Goal: Task Accomplishment & Management: Use online tool/utility

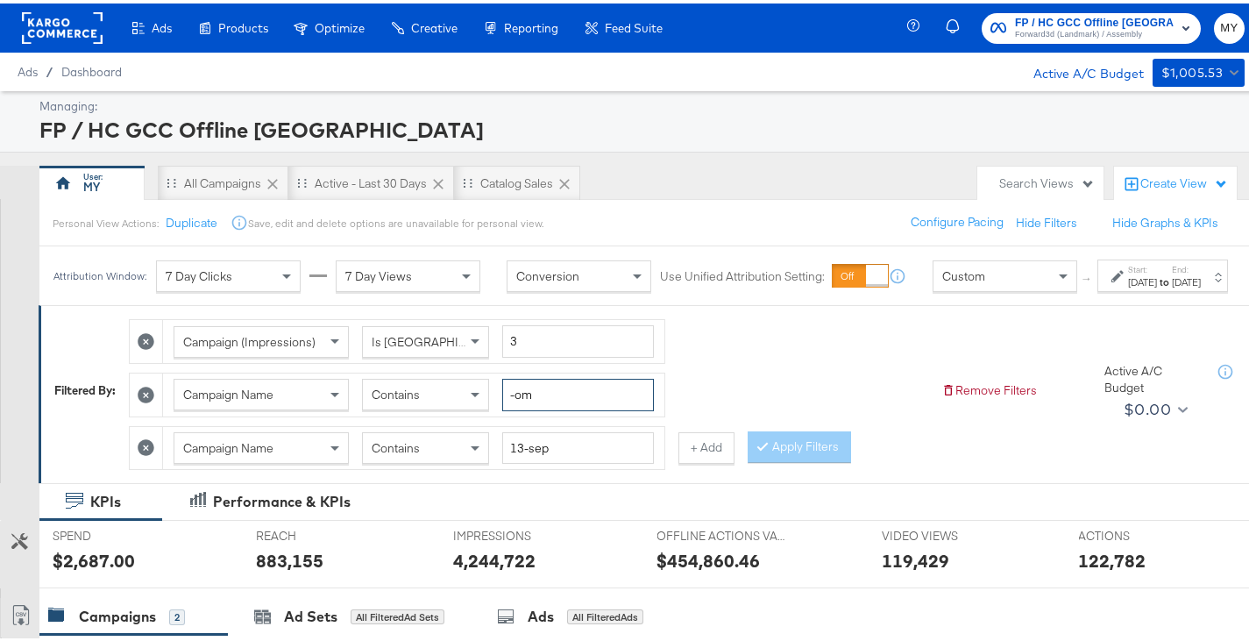
click at [542, 408] on input "-om" at bounding box center [578, 391] width 152 height 32
type input "-ba"
click at [1073, 43] on div "FP / HC GCC Offline Dubai Forward3d (Landmark) / Assembly MY" at bounding box center [1087, 24] width 349 height 49
click at [1065, 39] on button "FP / HC GCC Offline Dubai Forward3d (Landmark) / Assembly" at bounding box center [1091, 25] width 219 height 31
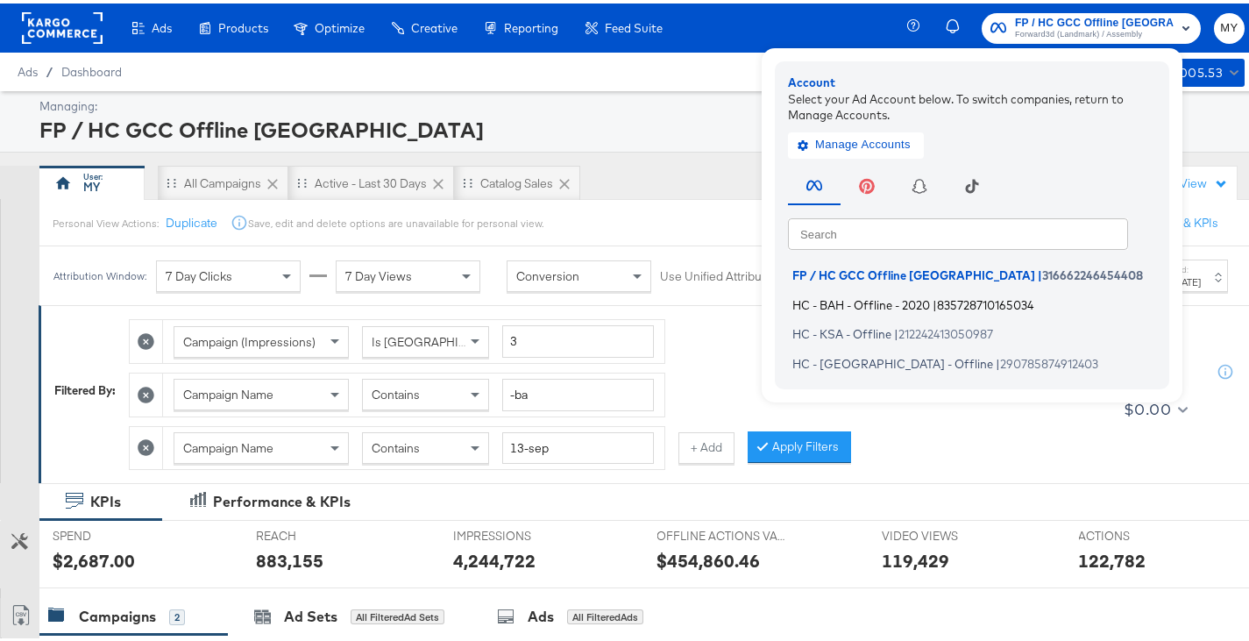
click at [927, 308] on span "HC - BAH - Offline - 2020" at bounding box center [861, 301] width 138 height 14
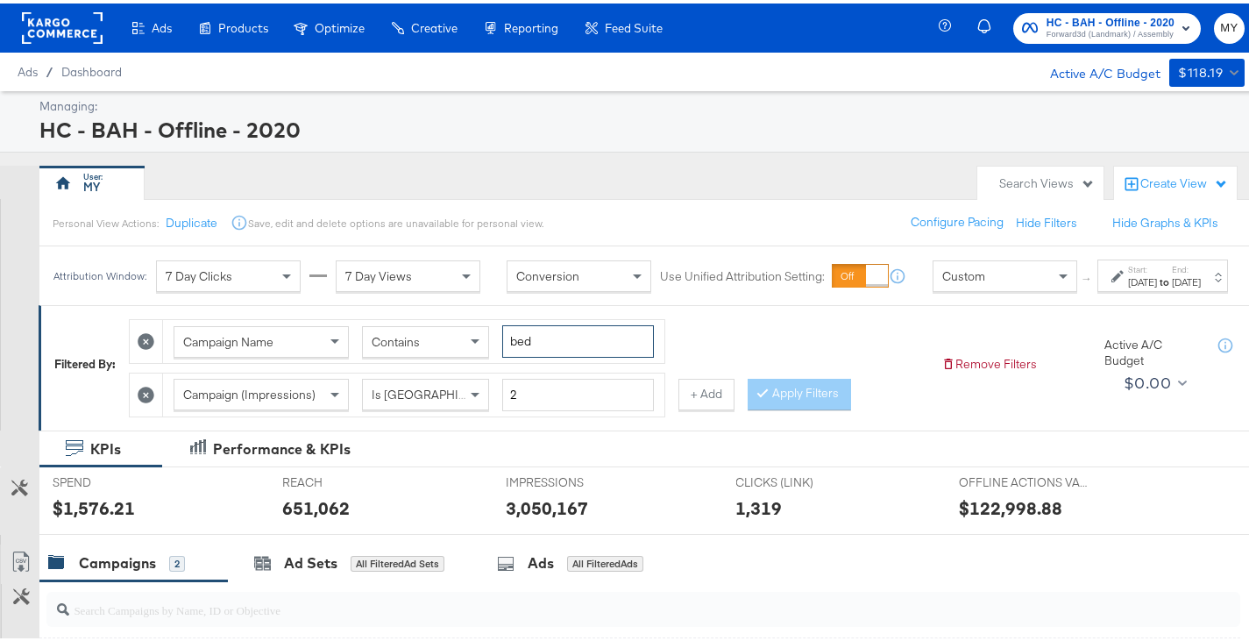
click at [559, 354] on input "bed" at bounding box center [578, 338] width 152 height 32
type input "b"
type input "a"
type input "bts"
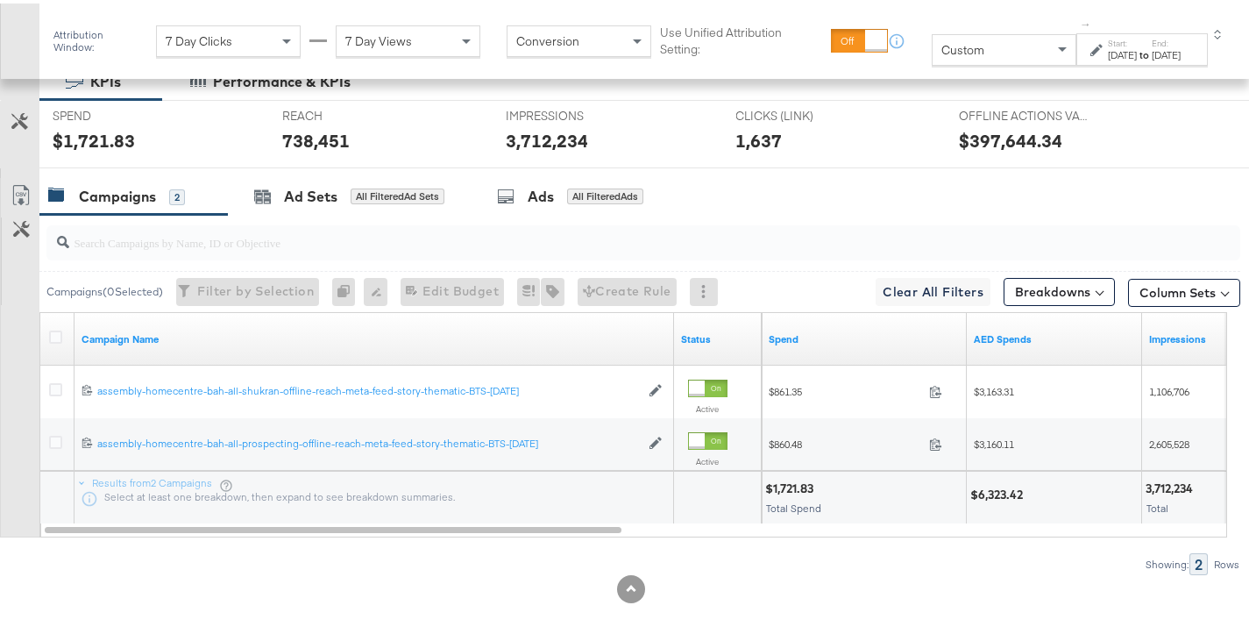
scroll to position [393, 0]
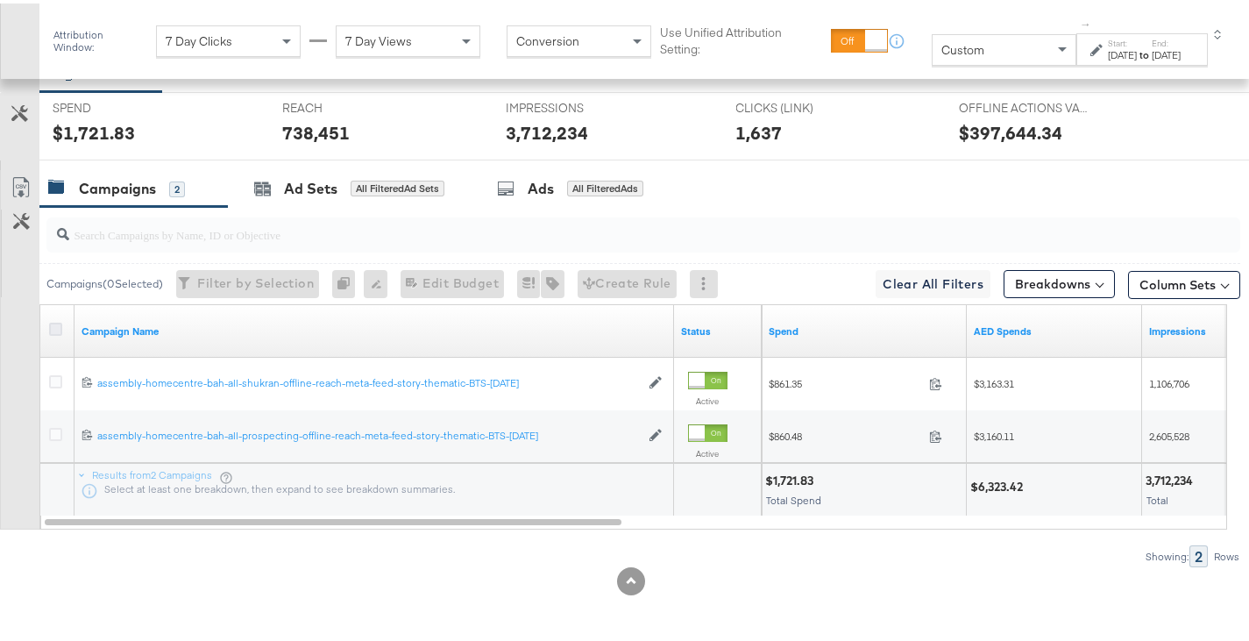
click at [53, 323] on icon at bounding box center [55, 325] width 13 height 13
click at [0, 0] on input "checkbox" at bounding box center [0, 0] width 0 height 0
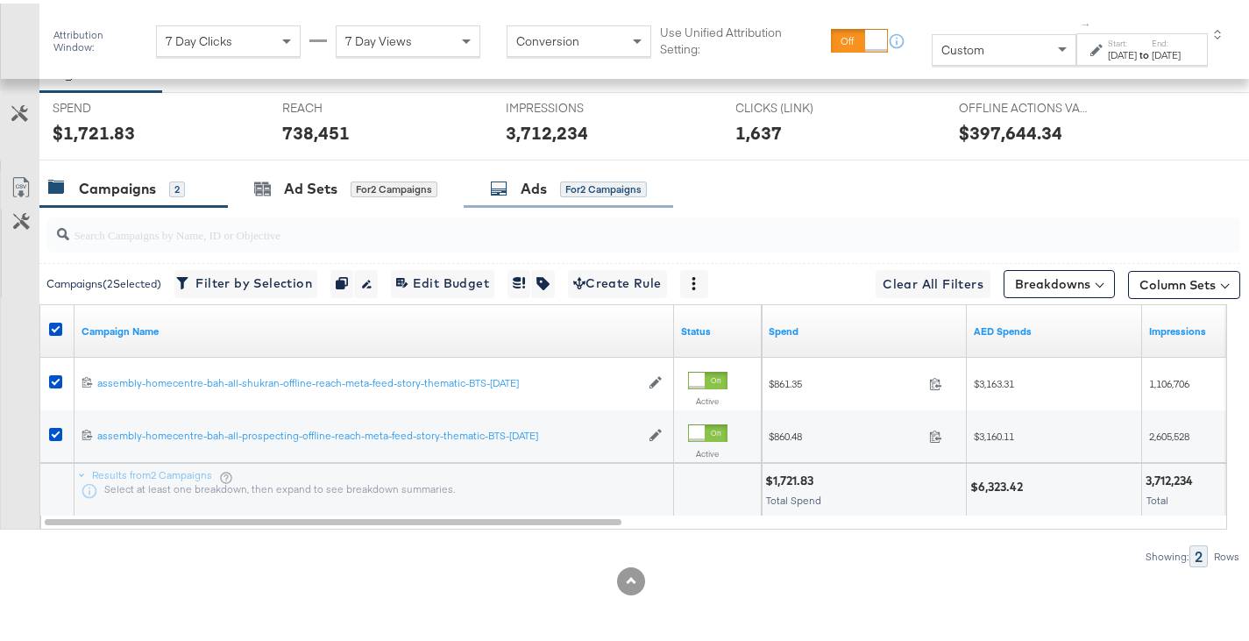
click at [536, 196] on div "Ads for 2 Campaigns" at bounding box center [569, 186] width 210 height 38
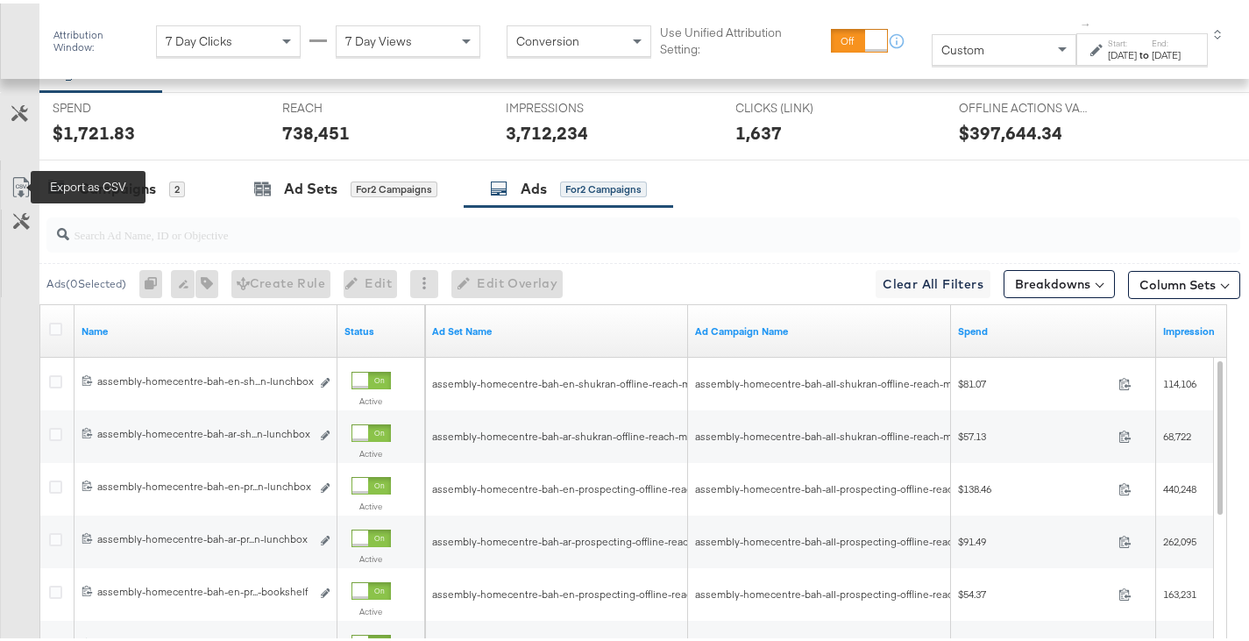
click at [21, 182] on icon at bounding box center [21, 184] width 21 height 21
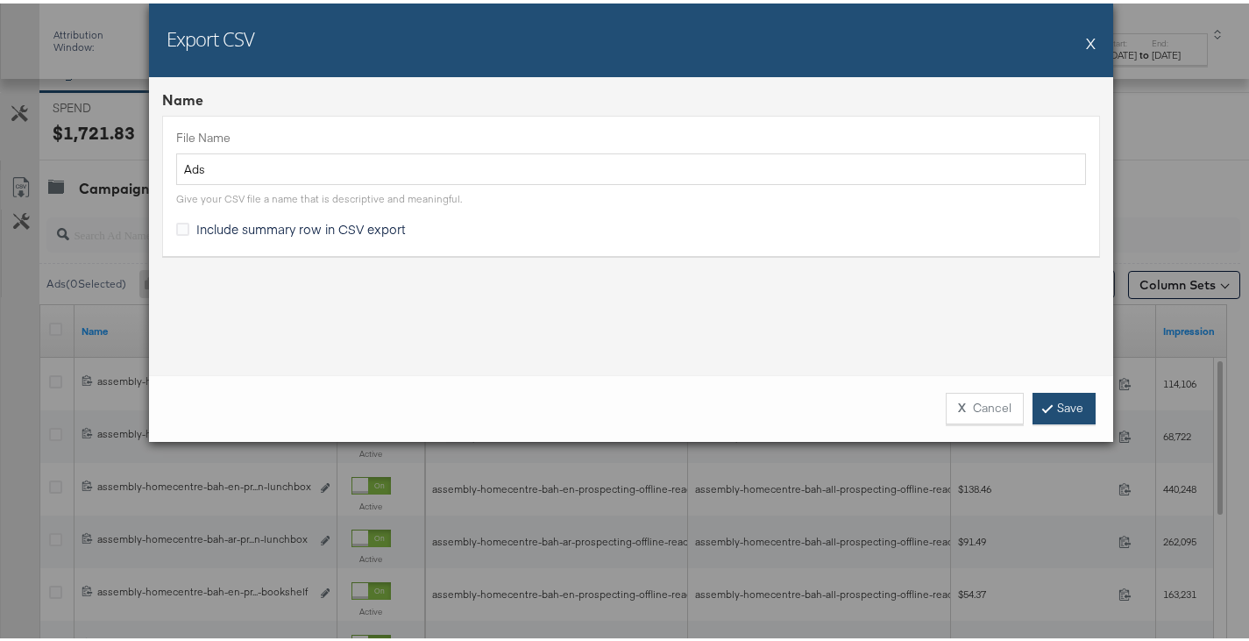
click at [1069, 395] on link "Save" at bounding box center [1064, 405] width 63 height 32
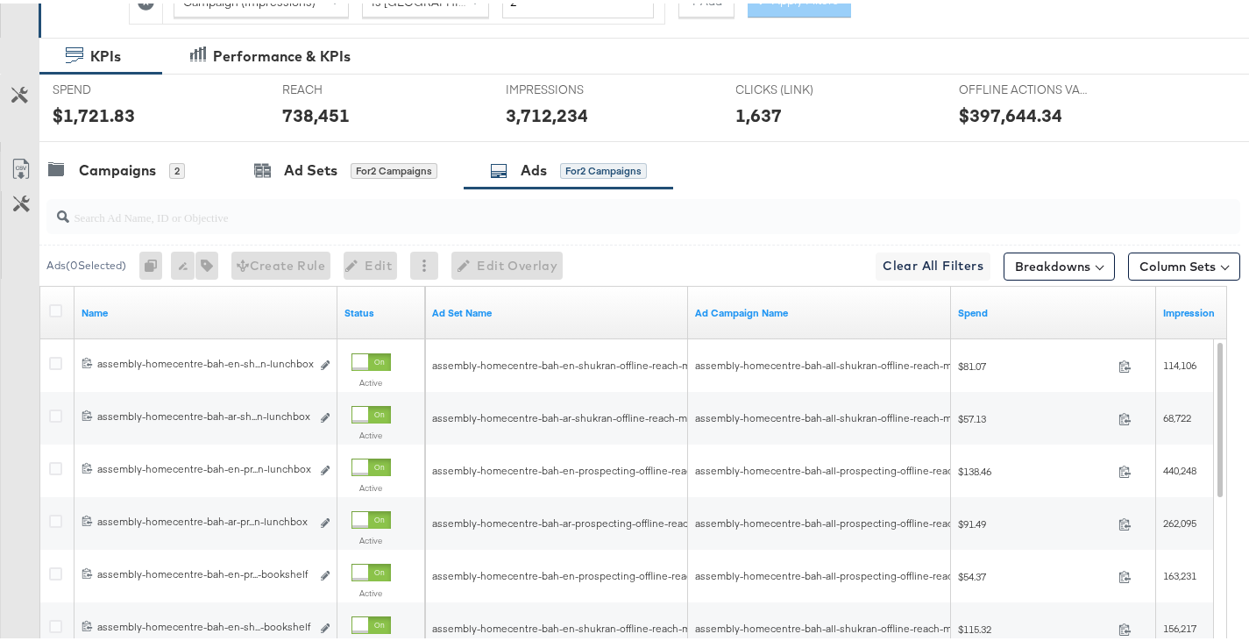
scroll to position [0, 0]
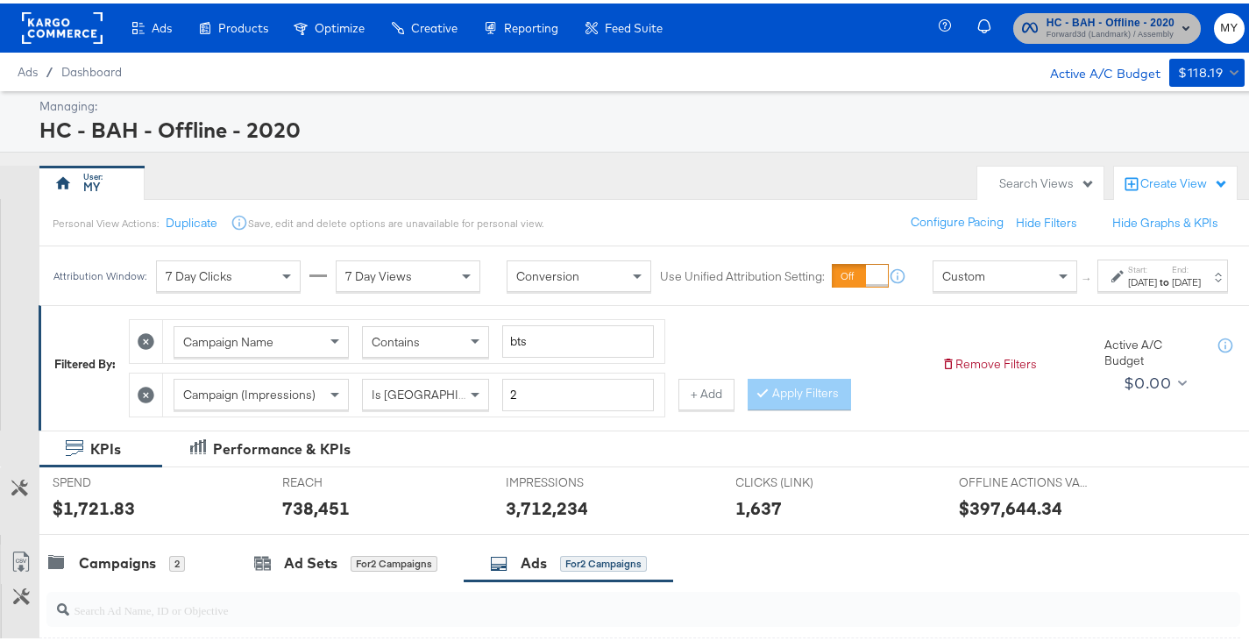
click at [1074, 31] on span "Forward3d (Landmark) / Assembly" at bounding box center [1111, 32] width 128 height 14
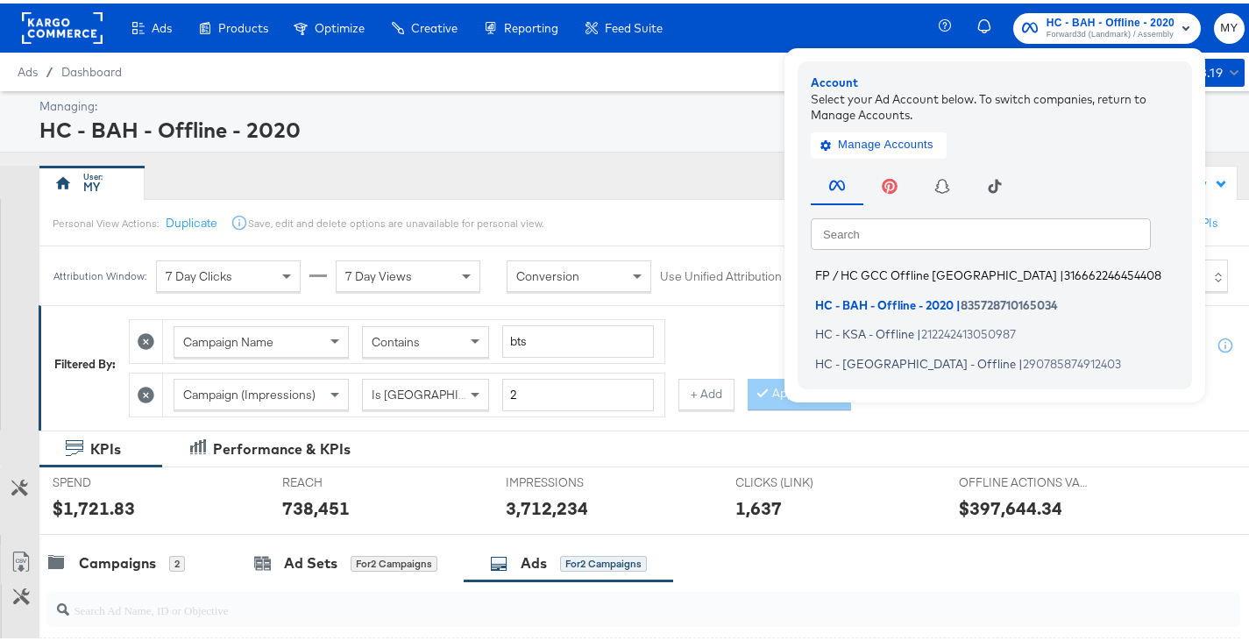
click at [927, 271] on span "FP / HC GCC Offline [GEOGRAPHIC_DATA]" at bounding box center [936, 272] width 242 height 14
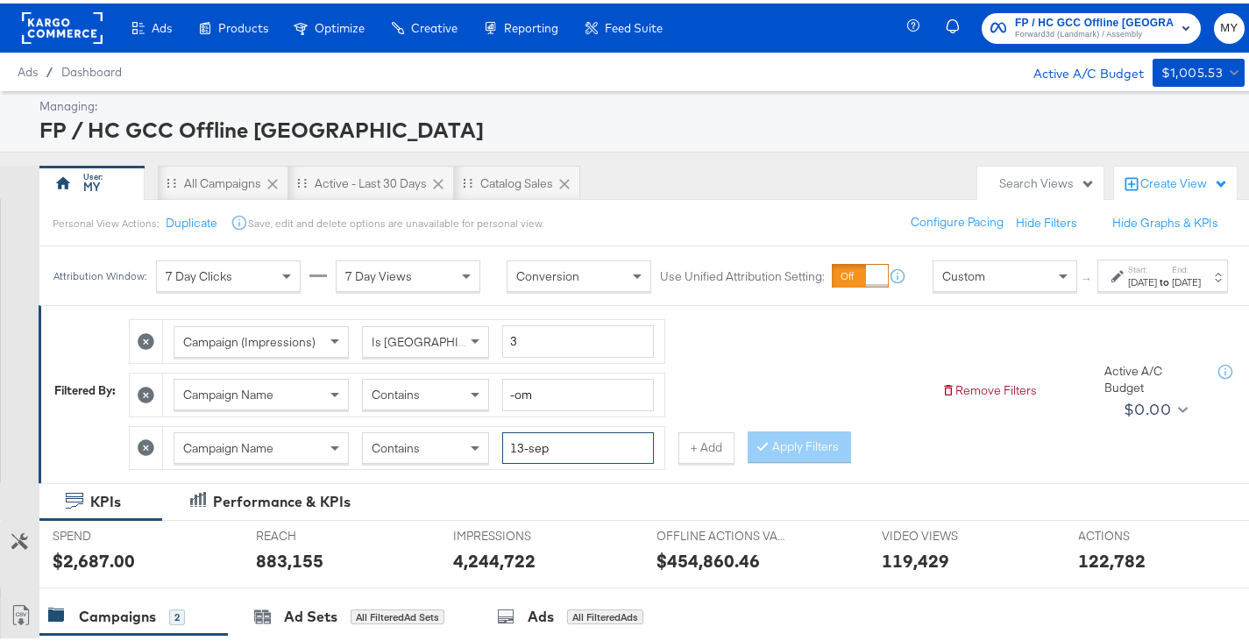
click at [558, 461] on input "13-sep" at bounding box center [578, 445] width 152 height 32
type input "bts"
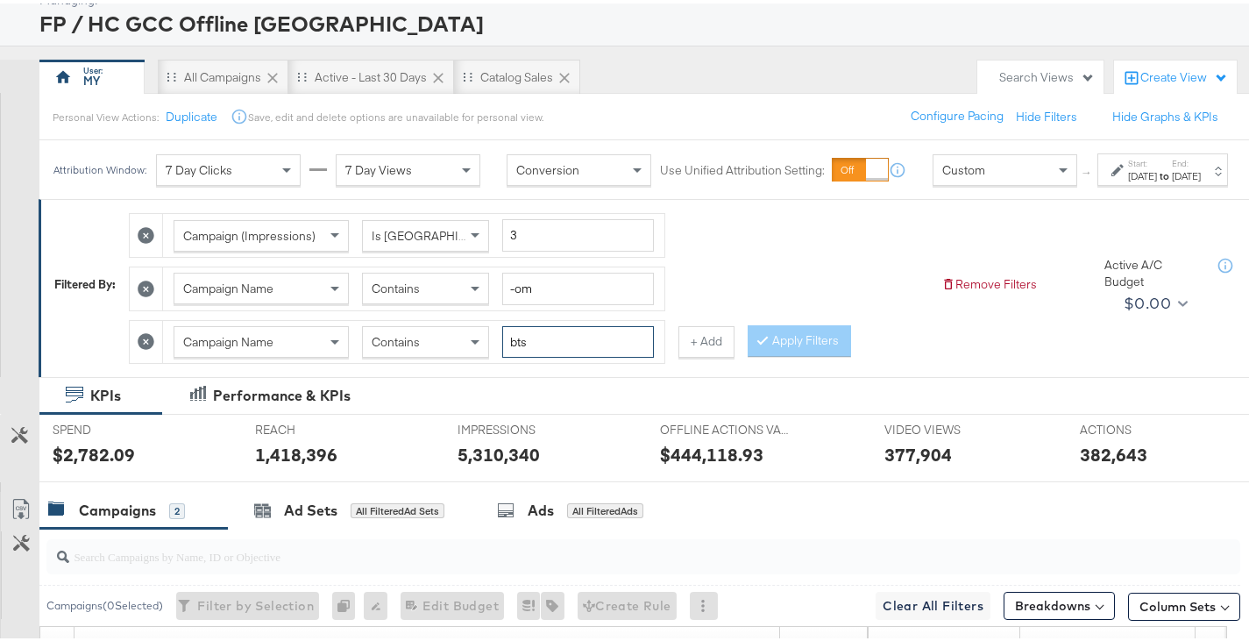
scroll to position [445, 0]
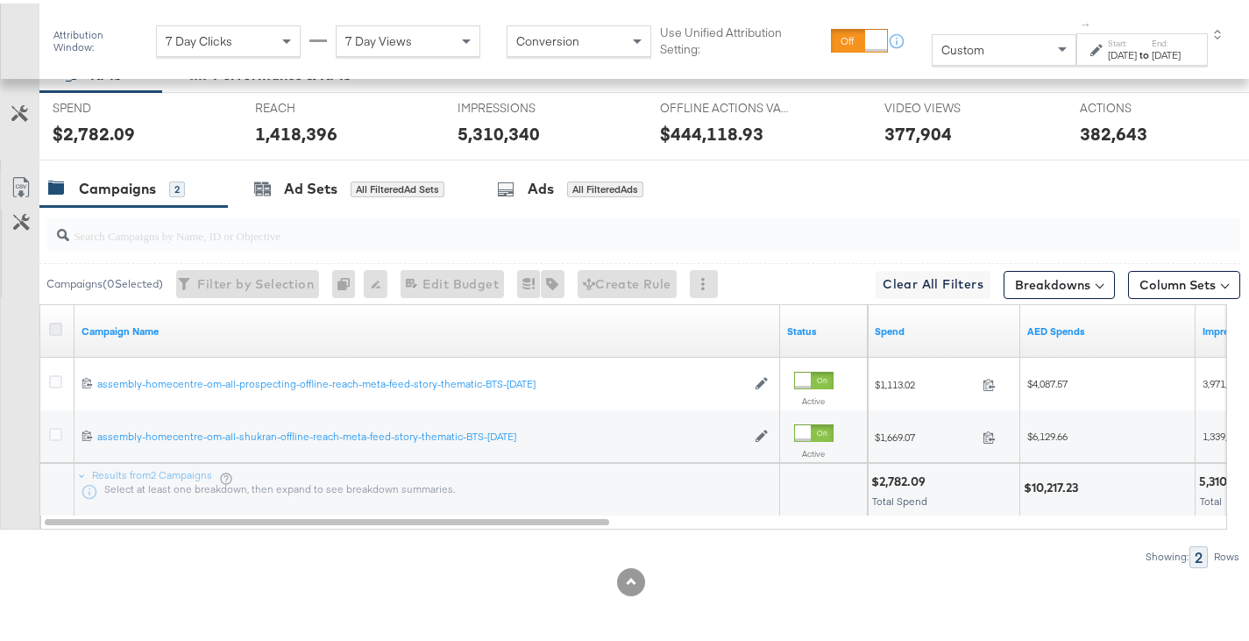
click at [56, 321] on icon at bounding box center [55, 325] width 13 height 13
click at [0, 0] on input "checkbox" at bounding box center [0, 0] width 0 height 0
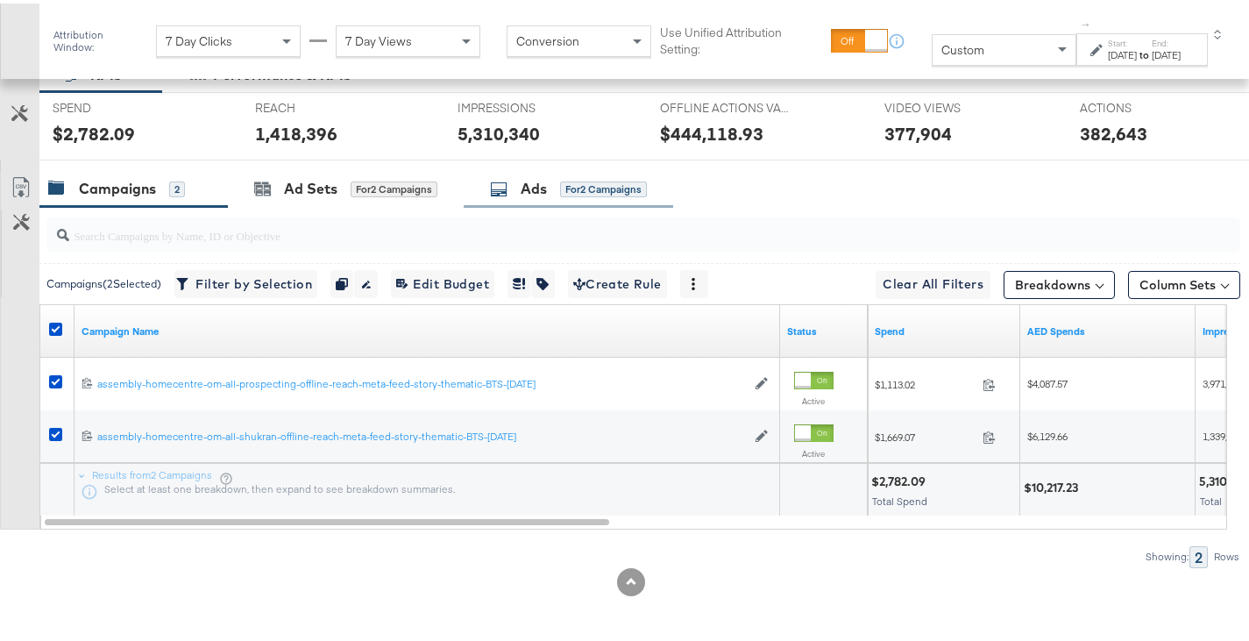
click at [543, 185] on div "Ads" at bounding box center [534, 185] width 26 height 20
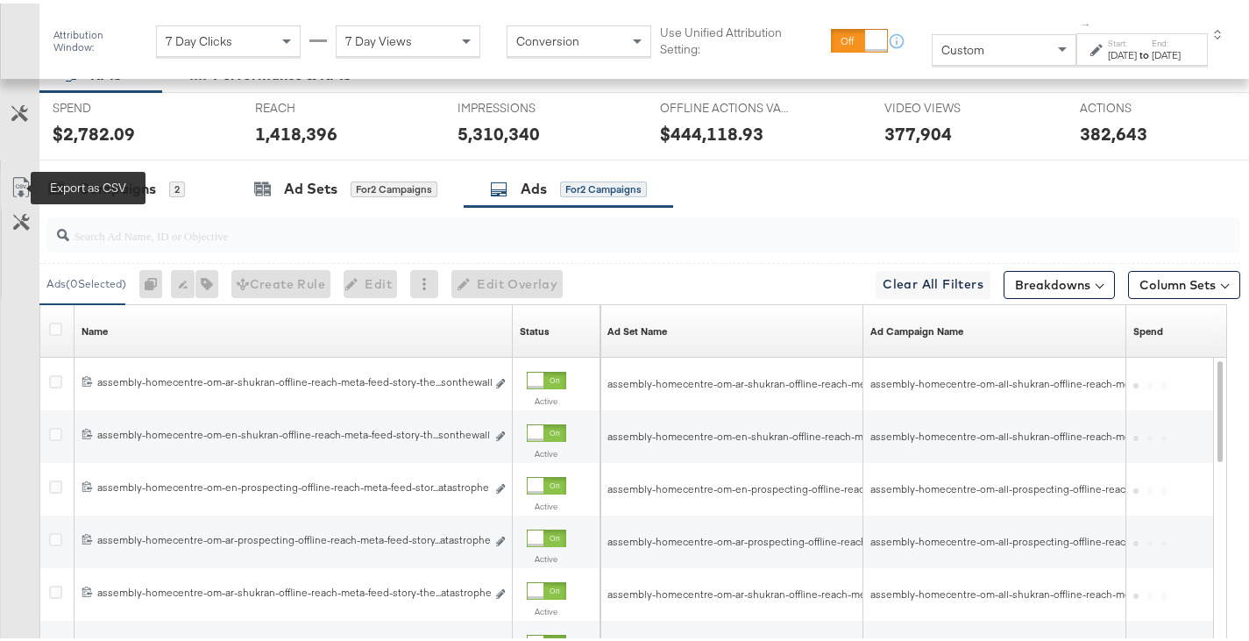
click at [20, 186] on icon at bounding box center [21, 184] width 21 height 21
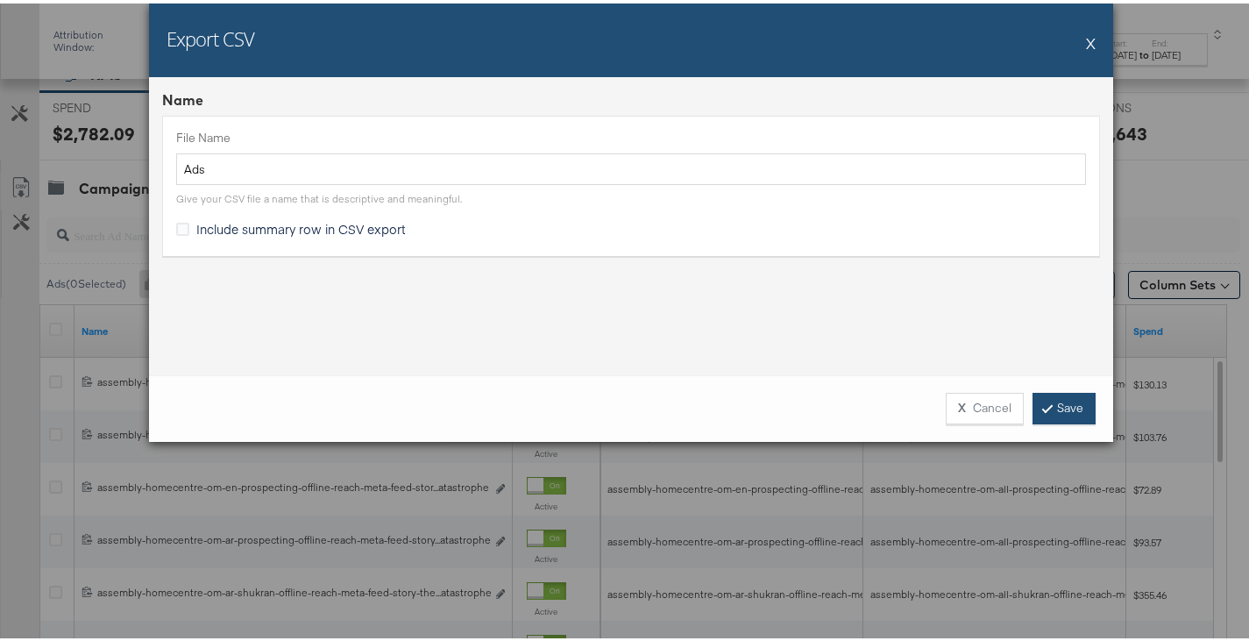
click at [1060, 405] on link "Save" at bounding box center [1064, 405] width 63 height 32
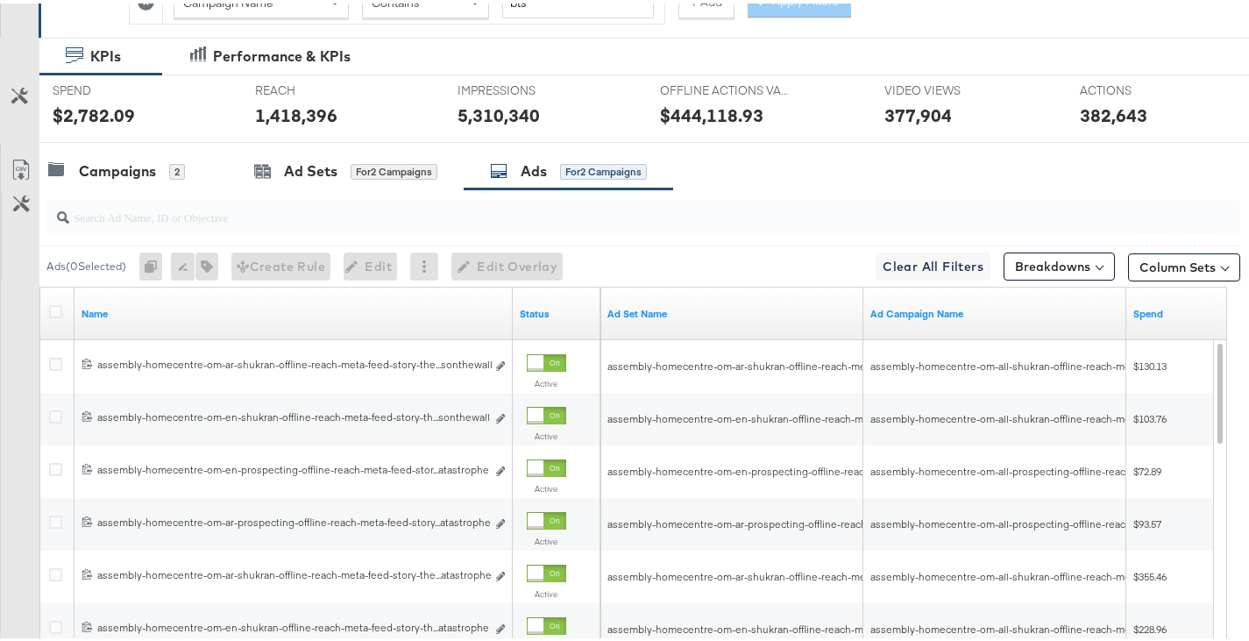
scroll to position [0, 0]
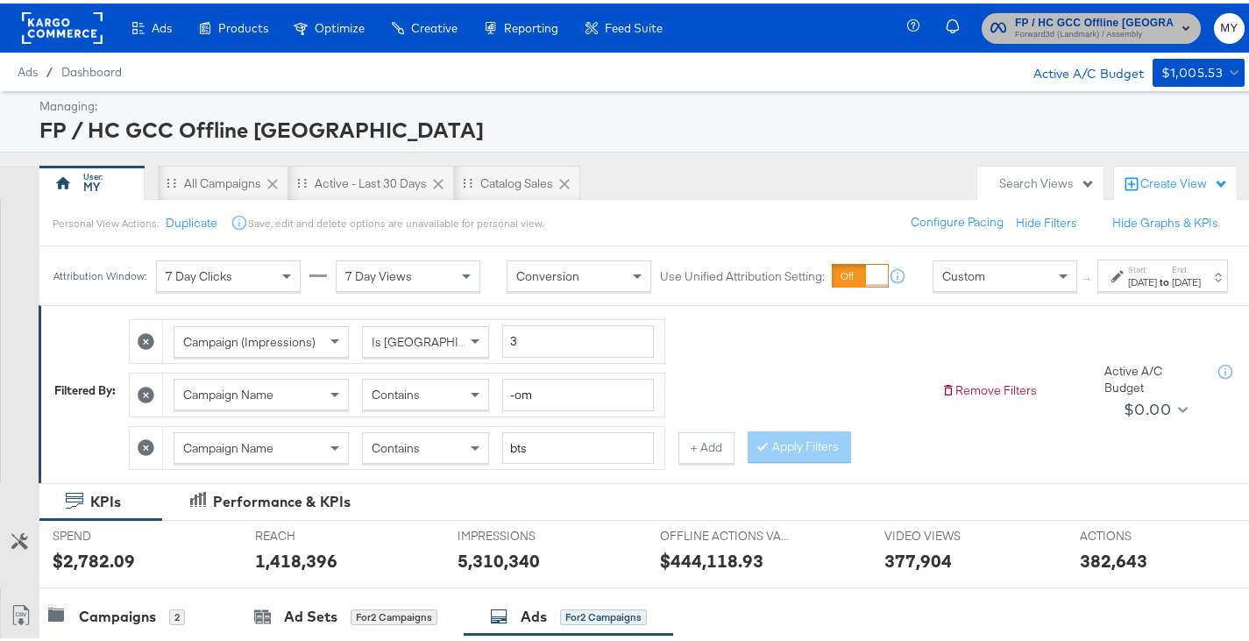
click at [1115, 29] on span "Forward3d (Landmark) / Assembly" at bounding box center [1095, 32] width 160 height 14
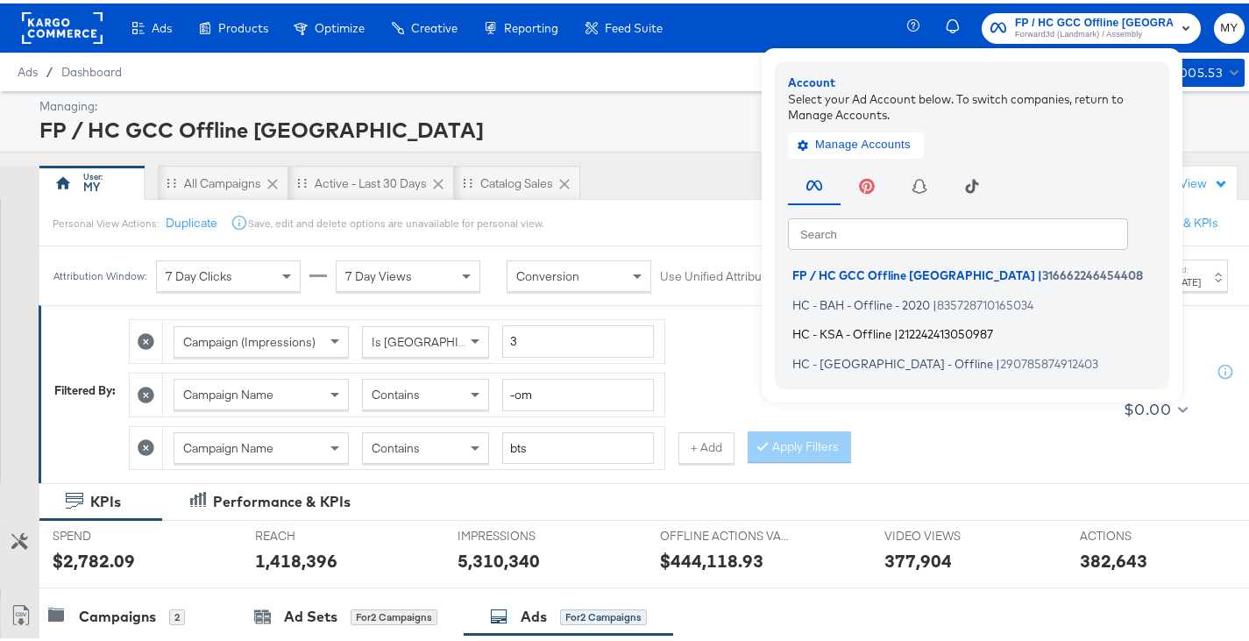
click at [898, 325] on span "|" at bounding box center [896, 330] width 4 height 14
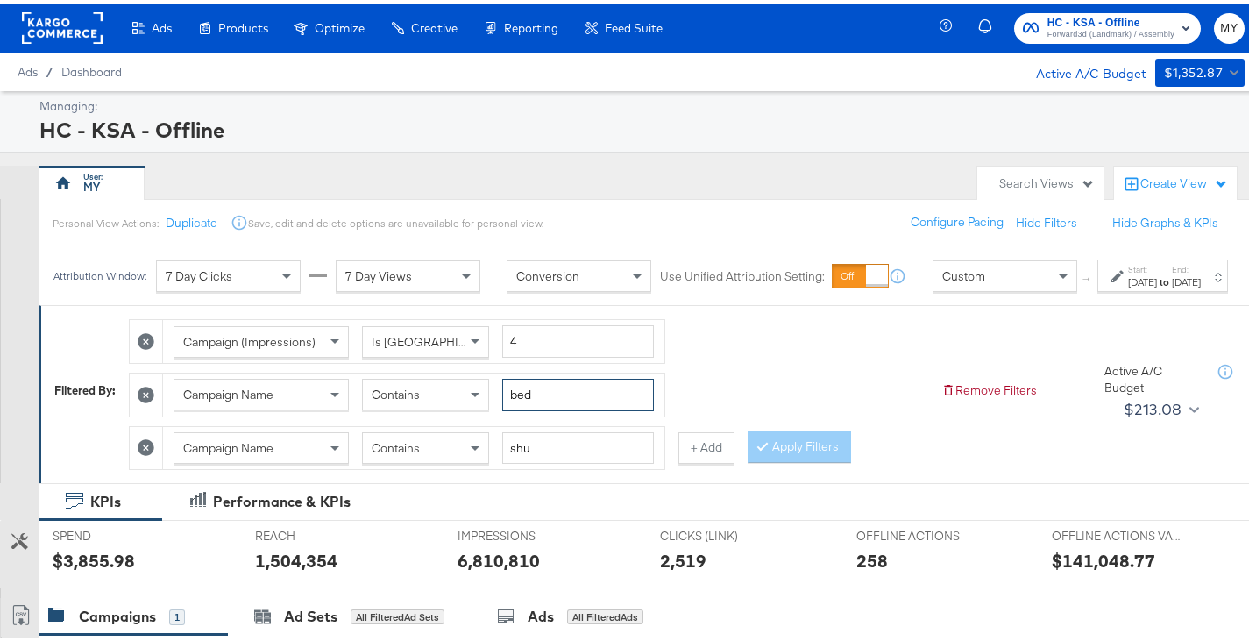
click at [544, 408] on input "bed" at bounding box center [578, 391] width 152 height 32
click at [543, 408] on input "bed" at bounding box center [578, 391] width 152 height 32
type input "bts"
click at [151, 452] on icon at bounding box center [146, 444] width 17 height 17
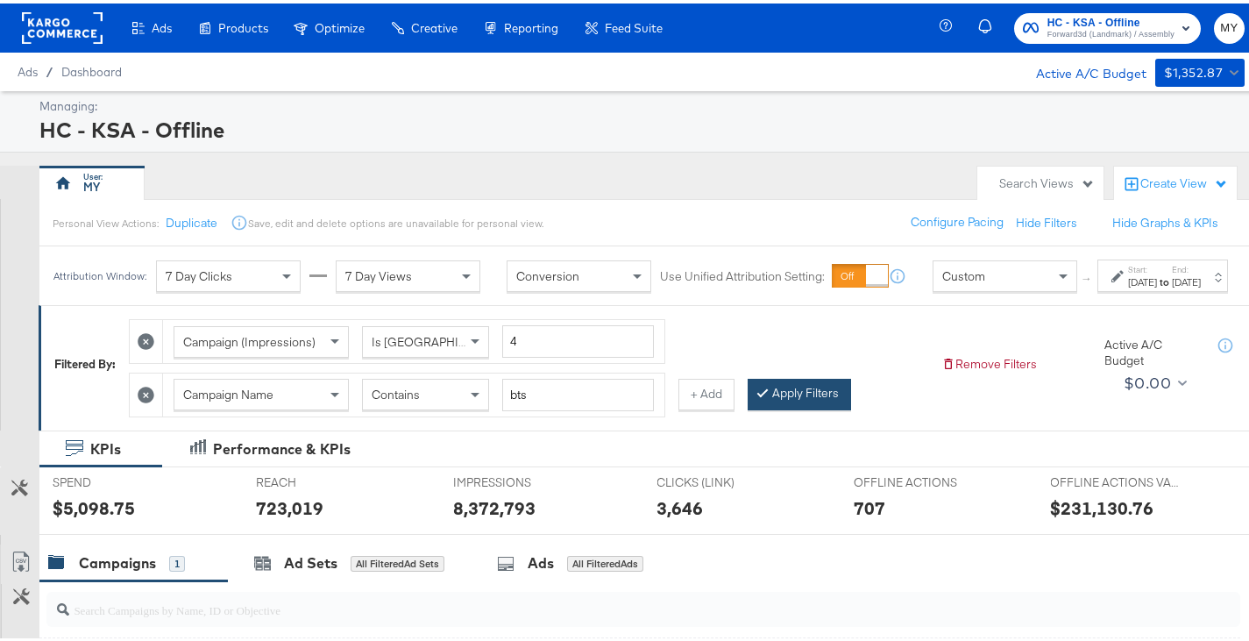
click at [818, 407] on button "Apply Filters" at bounding box center [799, 391] width 103 height 32
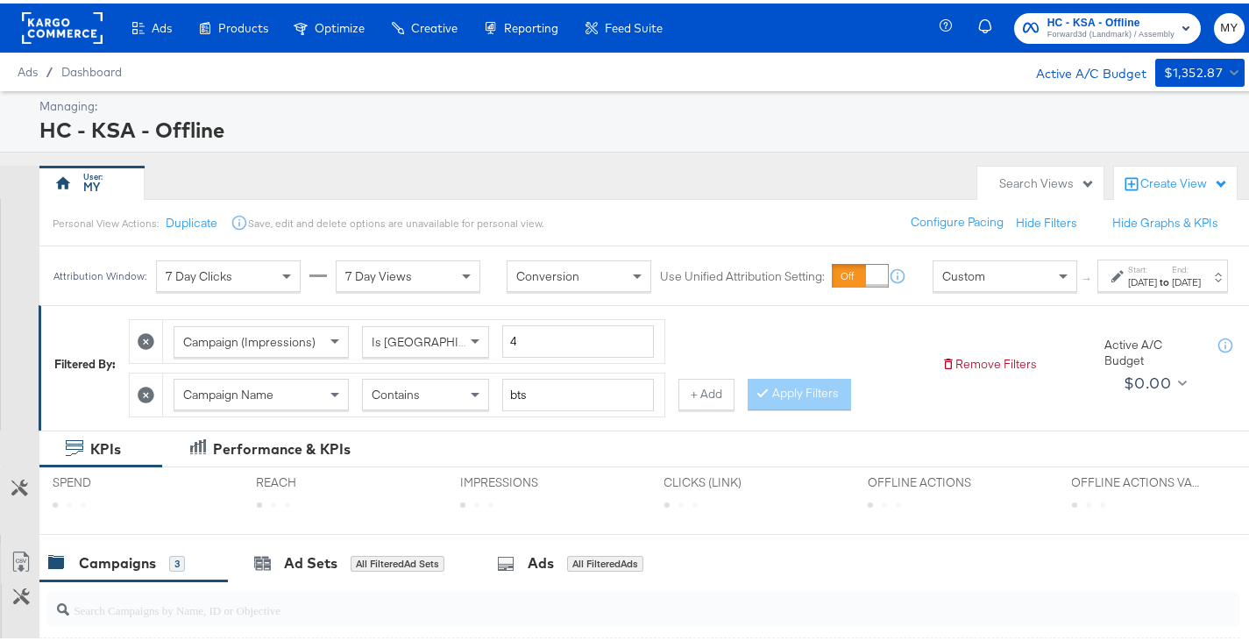
click at [1128, 286] on div "May 1st 2025" at bounding box center [1142, 279] width 29 height 14
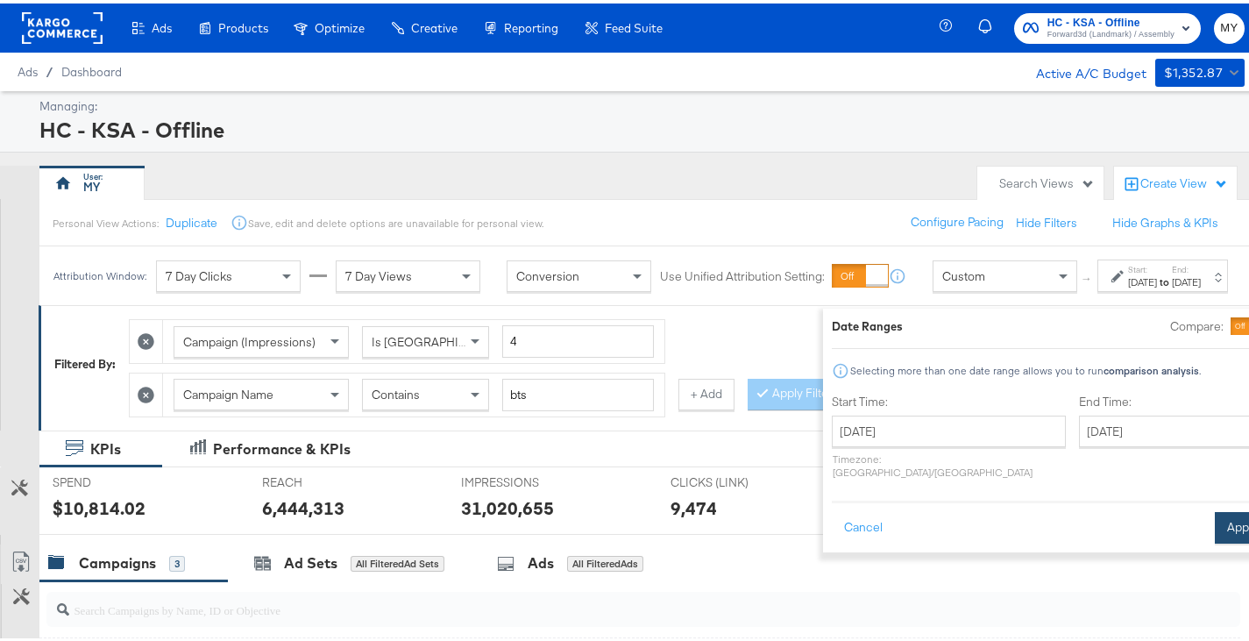
click at [1215, 511] on button "Apply" at bounding box center [1242, 524] width 55 height 32
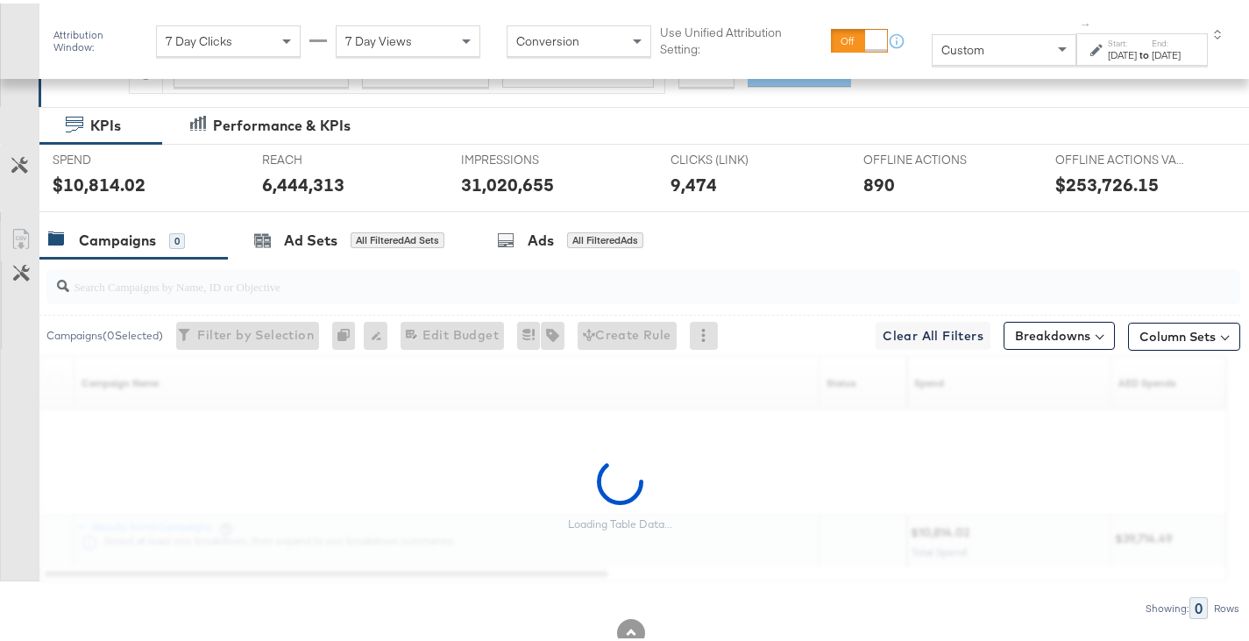
scroll to position [342, 0]
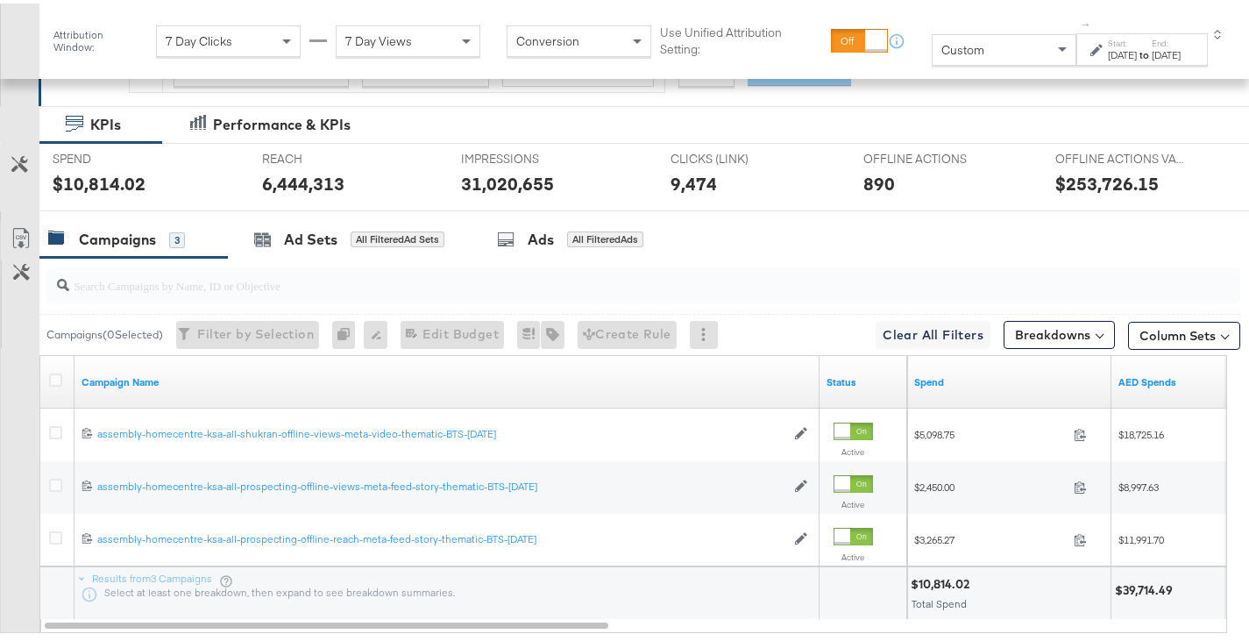
click at [64, 378] on div at bounding box center [58, 379] width 18 height 18
click at [58, 375] on icon at bounding box center [55, 376] width 13 height 13
click at [0, 0] on input "checkbox" at bounding box center [0, 0] width 0 height 0
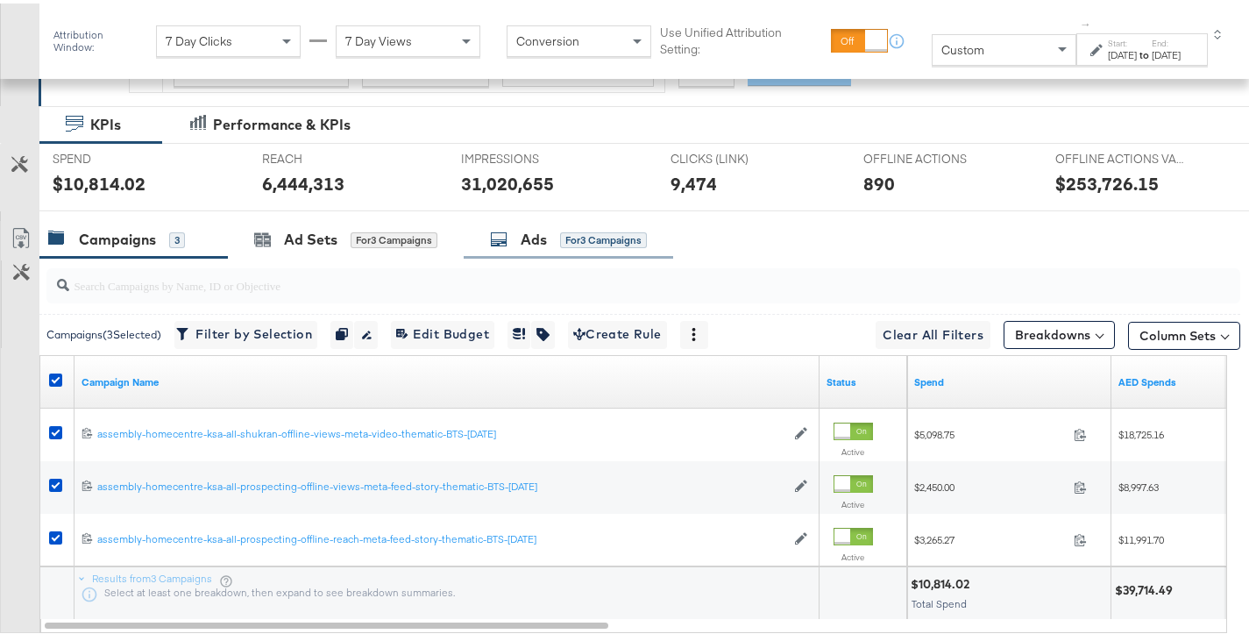
click at [522, 247] on div "Ads for 3 Campaigns" at bounding box center [569, 236] width 210 height 38
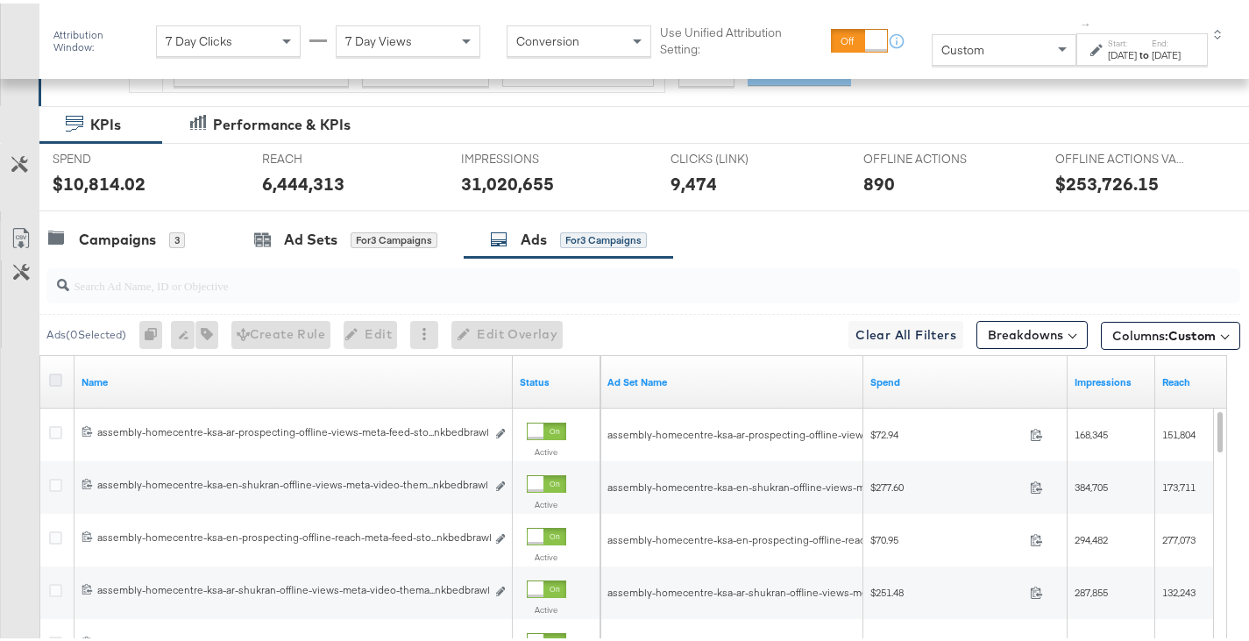
click at [57, 371] on icon at bounding box center [55, 376] width 13 height 13
click at [0, 0] on input "checkbox" at bounding box center [0, 0] width 0 height 0
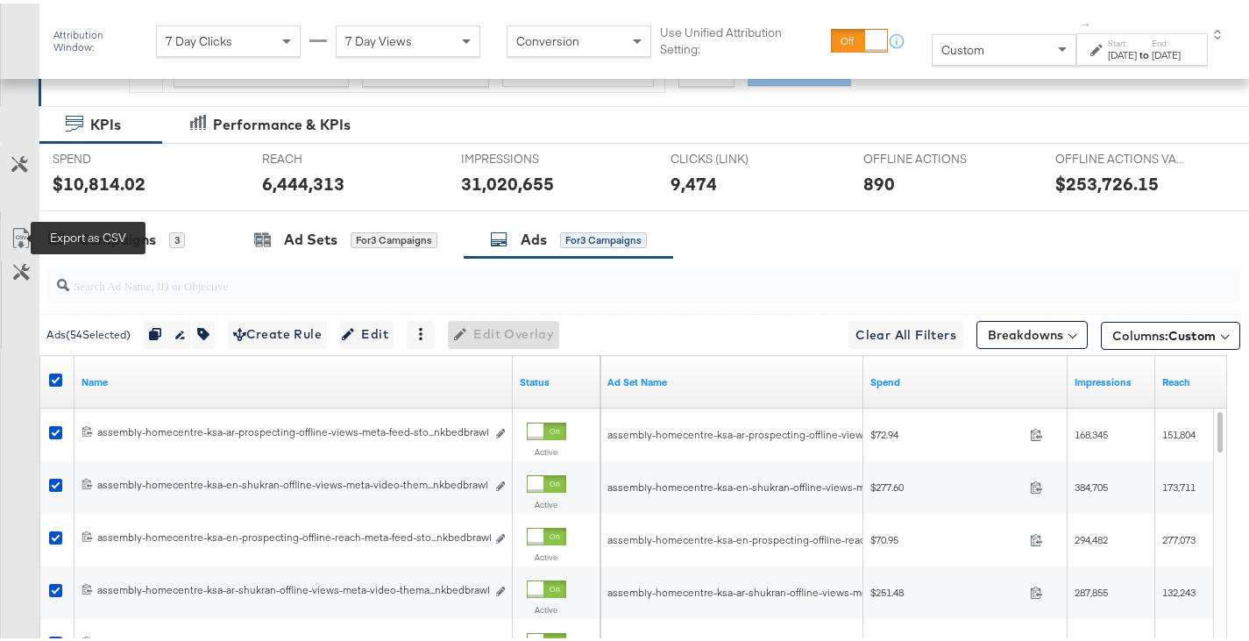
click at [22, 229] on icon at bounding box center [21, 234] width 21 height 21
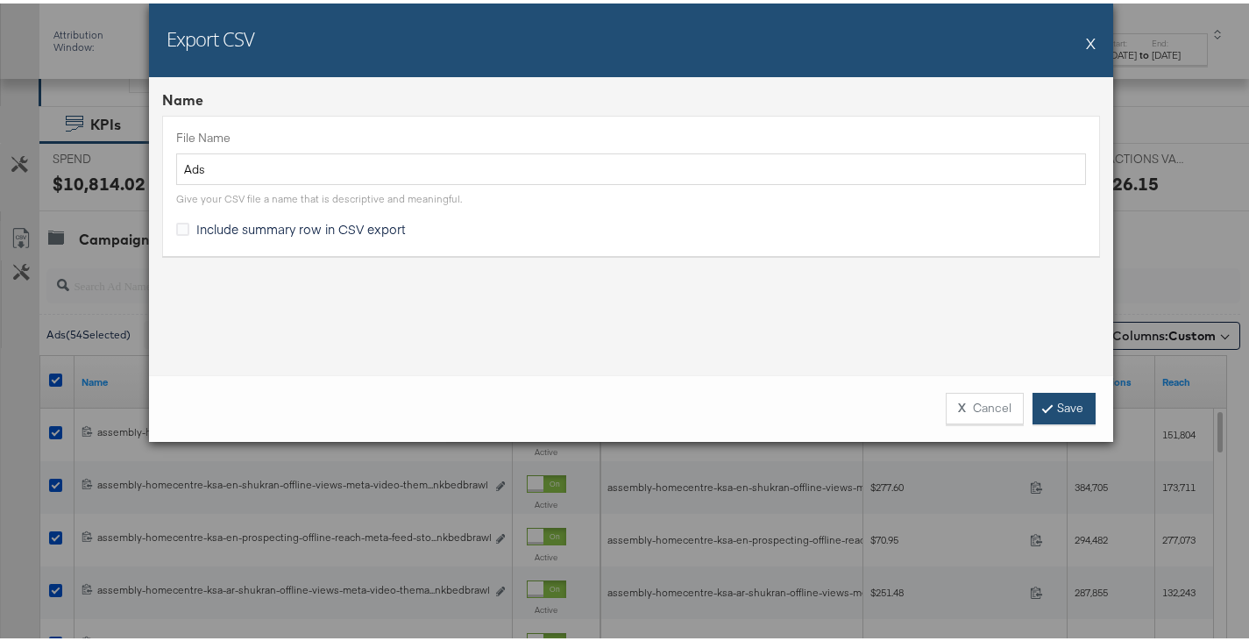
click at [1050, 394] on link "Save" at bounding box center [1064, 405] width 63 height 32
